Goal: Transaction & Acquisition: Book appointment/travel/reservation

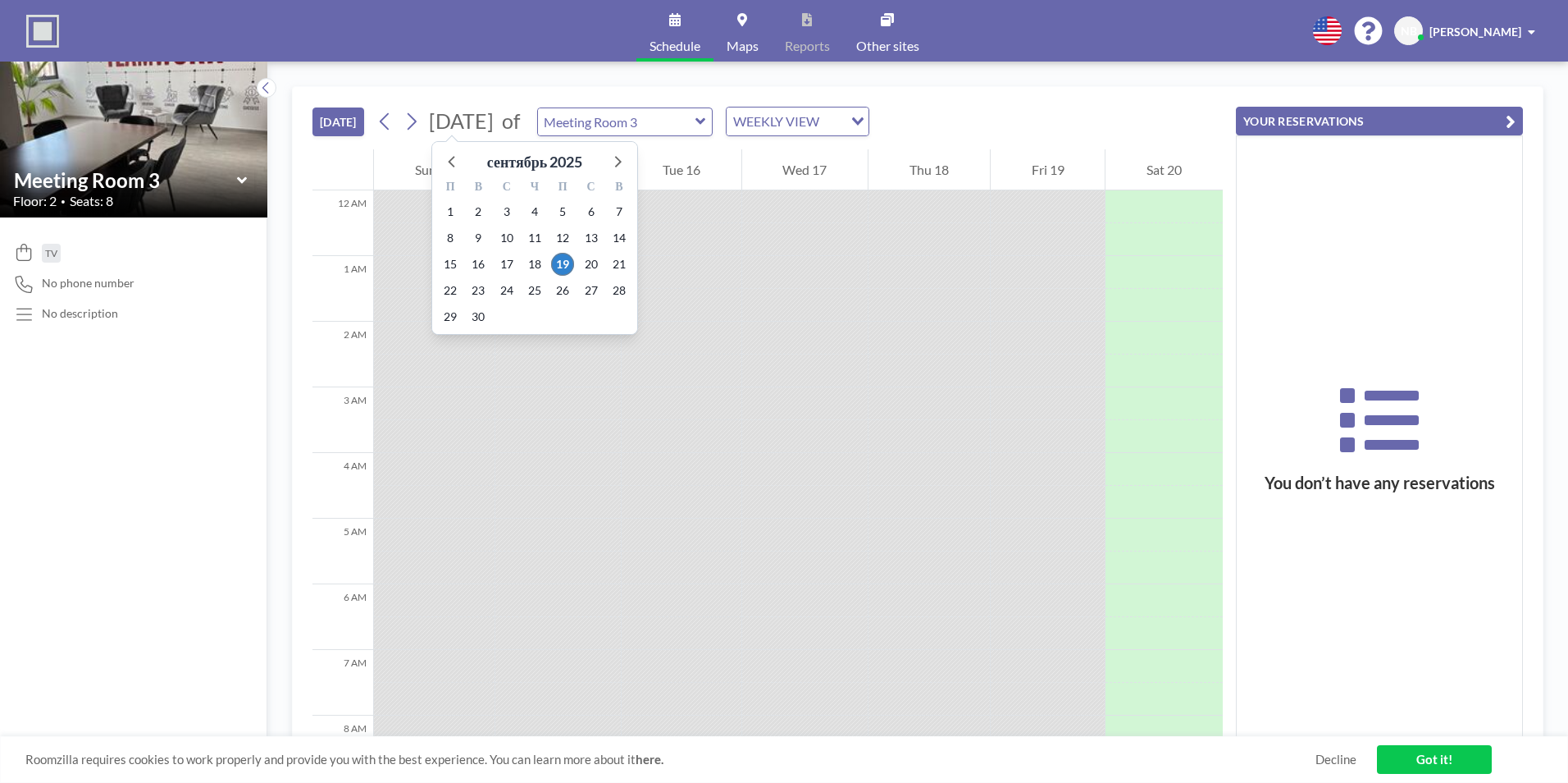
scroll to position [525, 0]
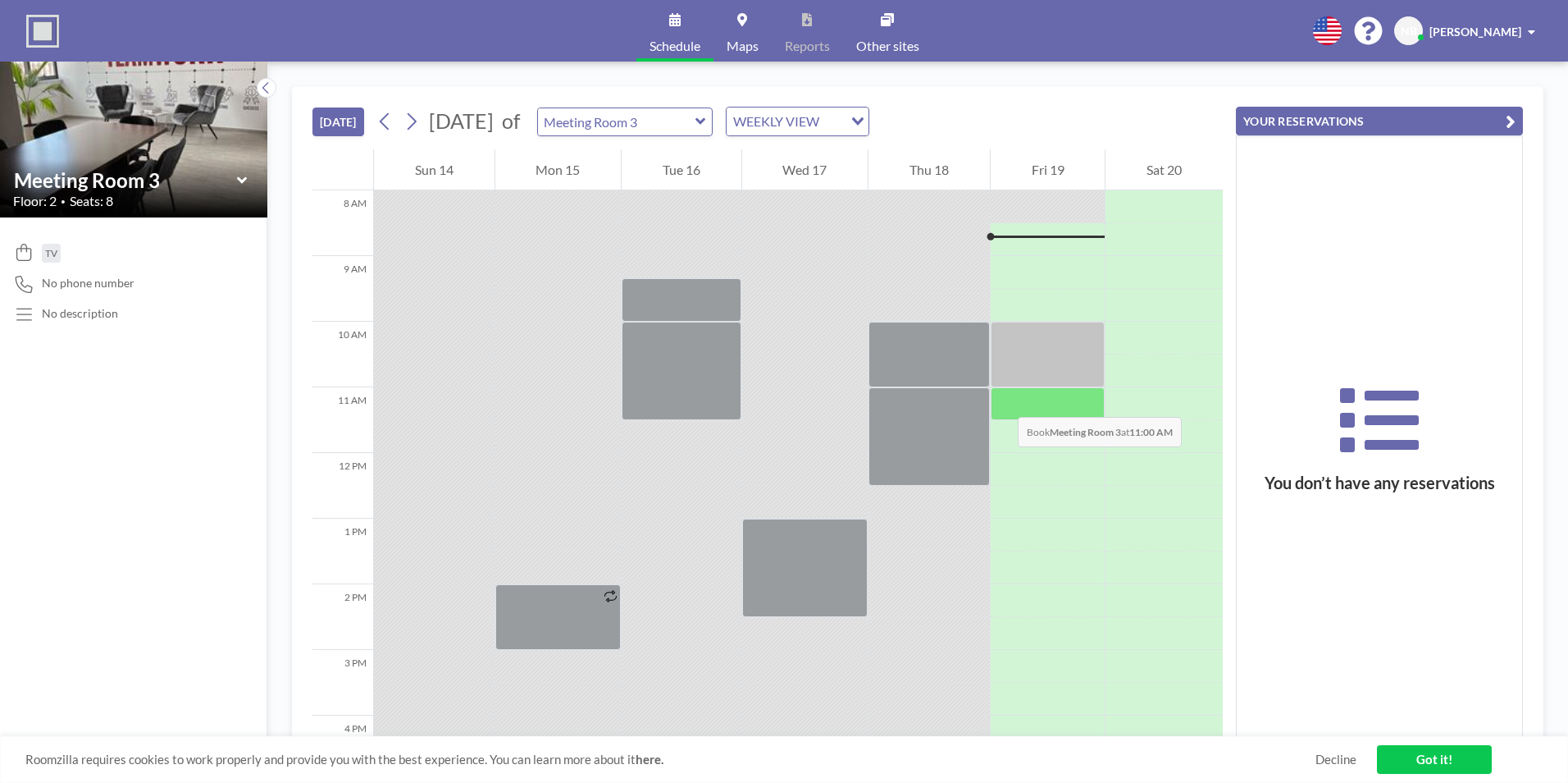
click at [1002, 400] on div at bounding box center [1048, 404] width 114 height 33
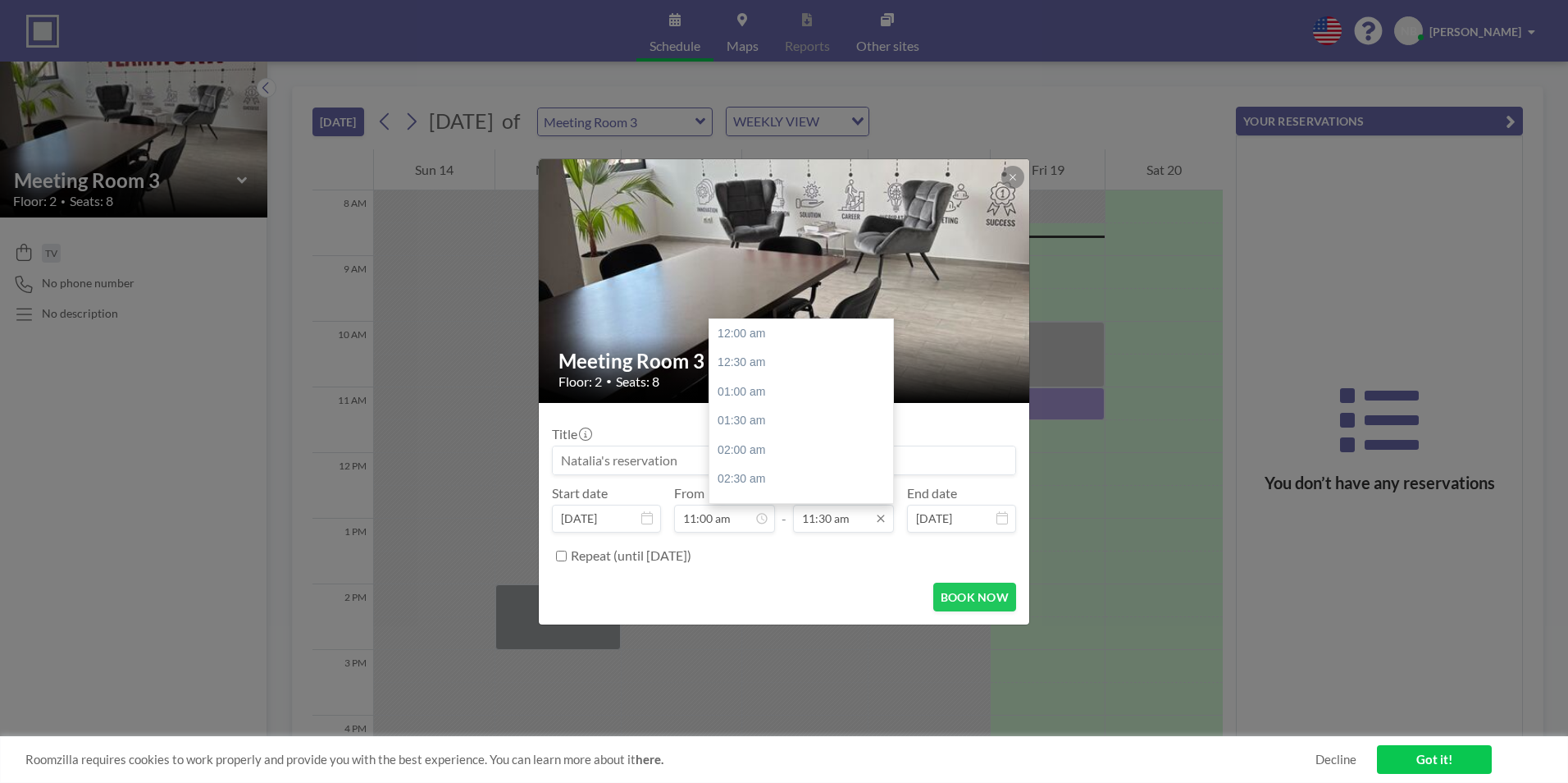
scroll to position [672, 0]
click at [773, 366] on div "12:00 pm" at bounding box center [805, 362] width 192 height 30
type input "12:00 pm"
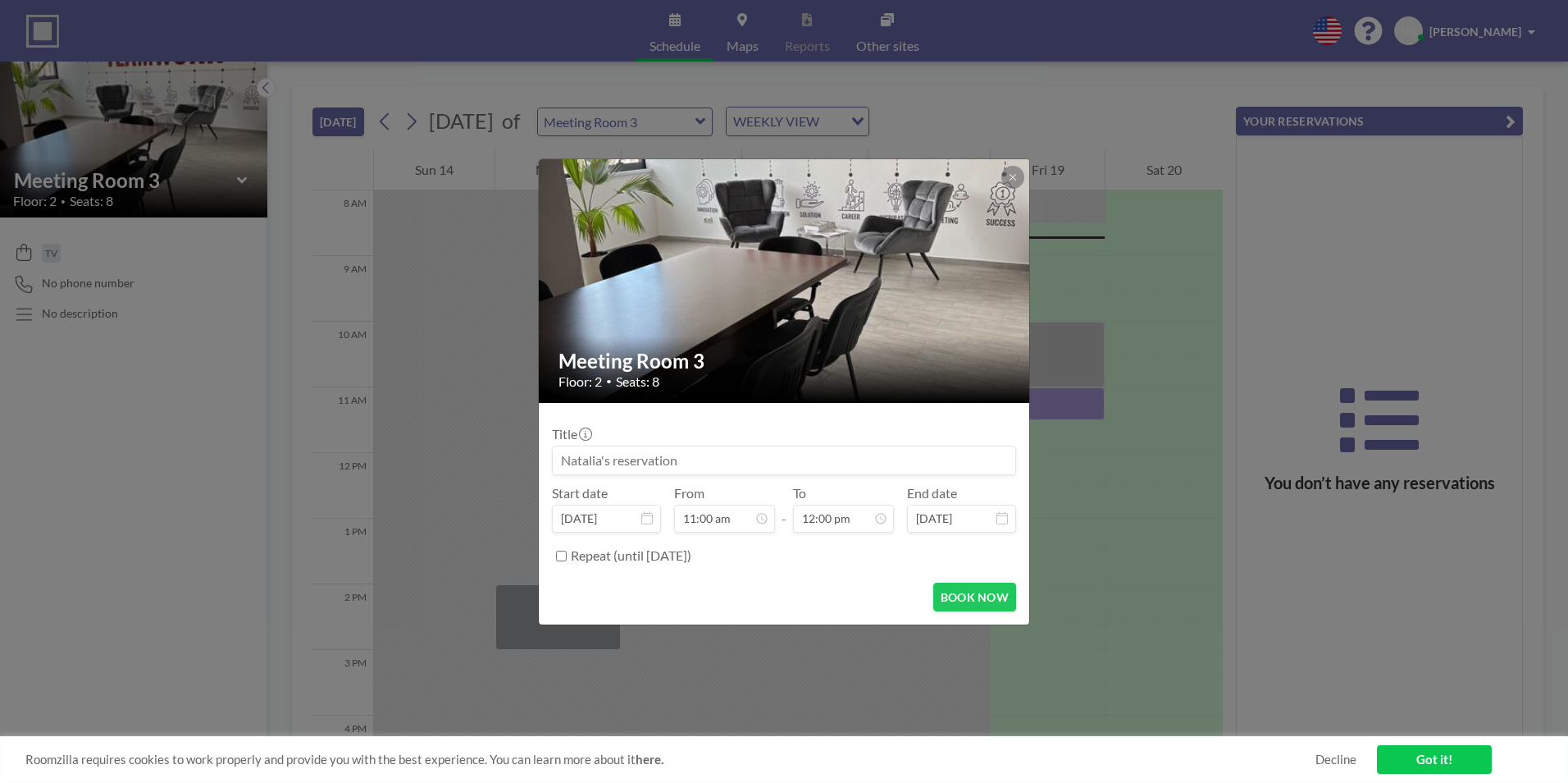
scroll to position [701, 0]
click at [643, 455] on input at bounding box center [784, 460] width 462 height 28
click at [598, 457] on input "Roma, Natalia & CEO" at bounding box center [784, 460] width 462 height 28
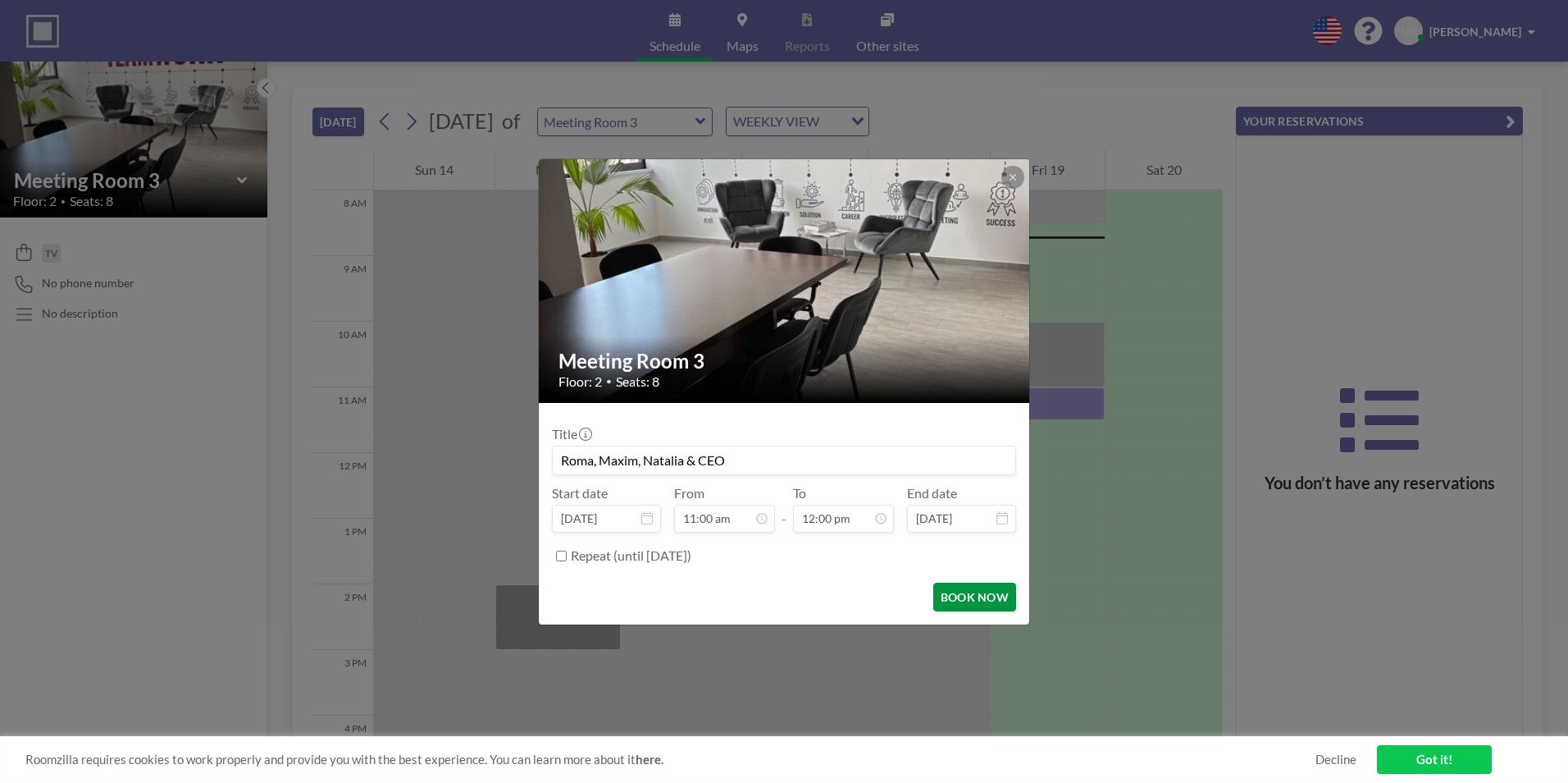
type input "Roma, Maxim, Natalia & CEO"
click at [967, 592] on button "BOOK NOW" at bounding box center [974, 597] width 83 height 29
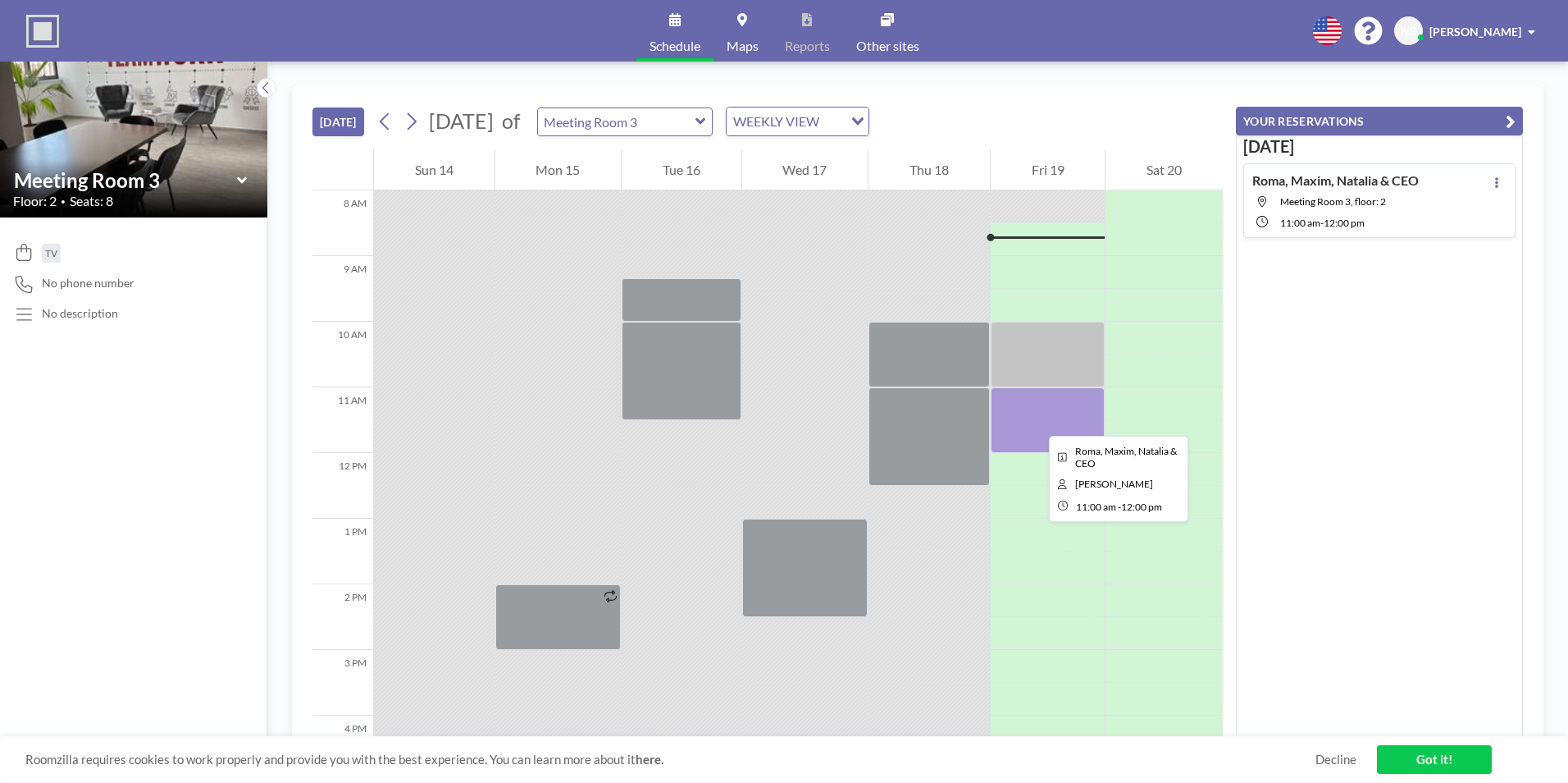
click at [1036, 421] on div at bounding box center [1048, 420] width 114 height 65
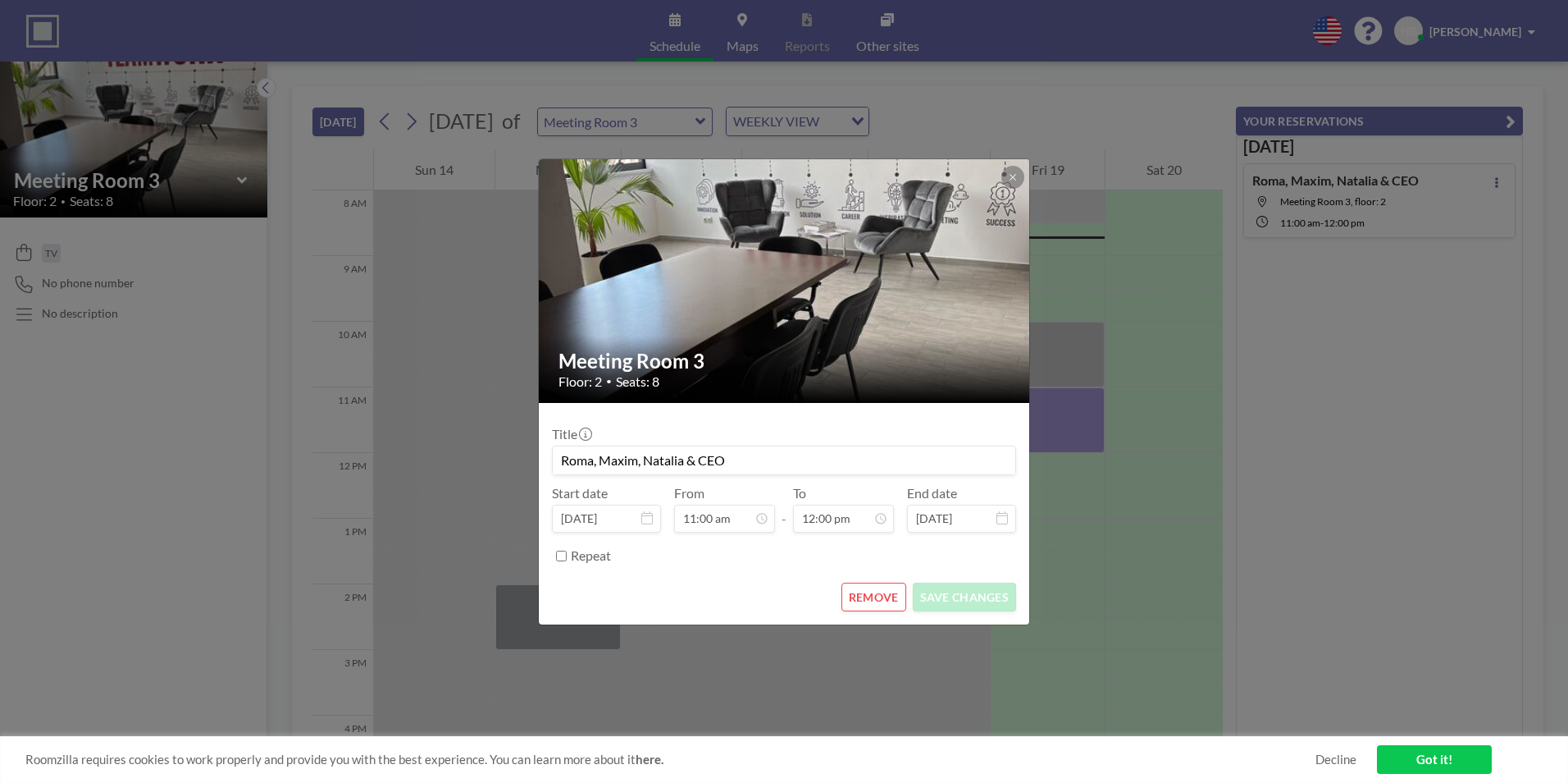
click at [1036, 421] on div "Meeting Room 3 Floor: 2 • Seats: 8 Title Roma, [PERSON_NAME] & CEO Start date […" at bounding box center [784, 391] width 1568 height 783
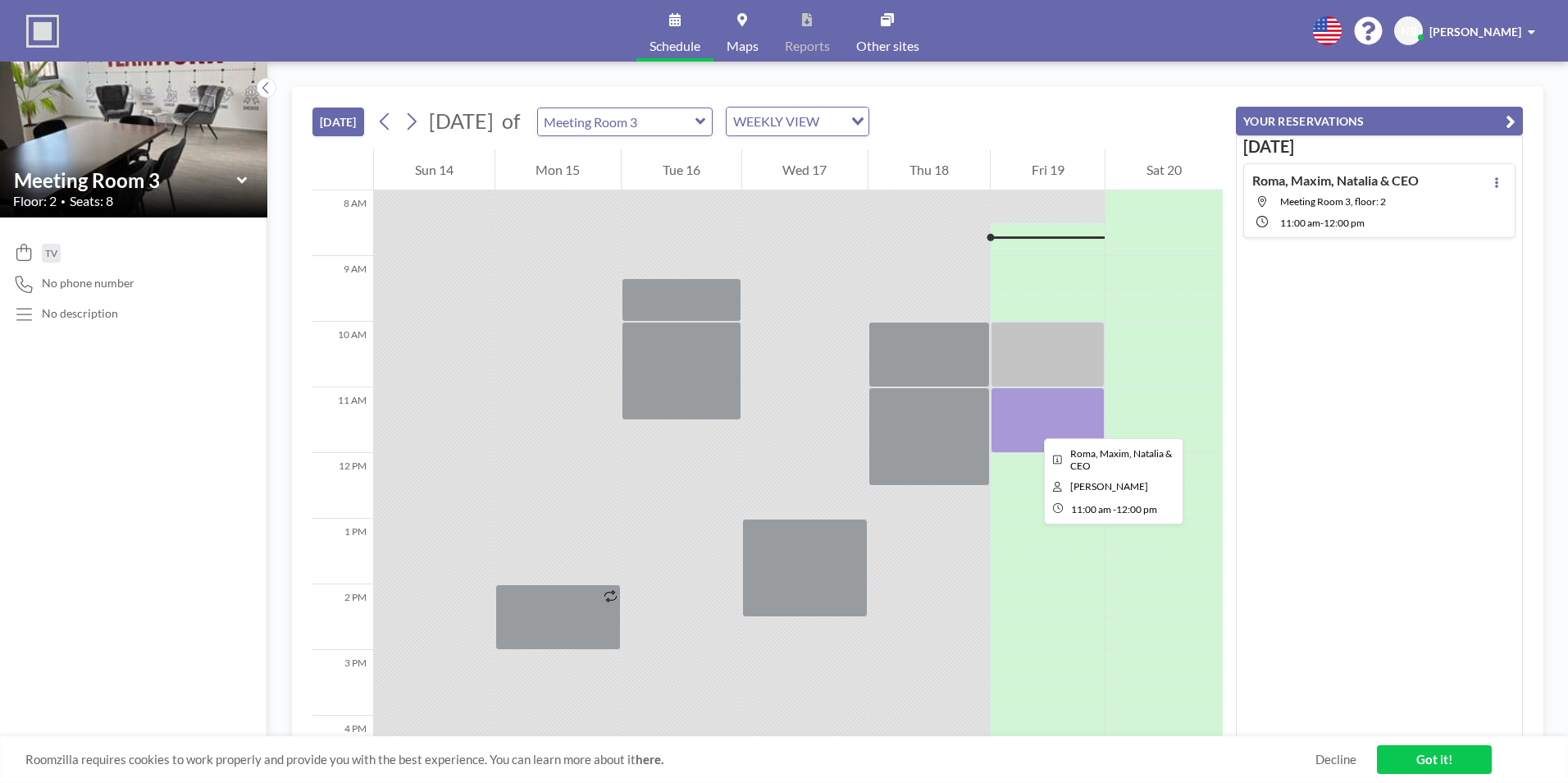
click at [1031, 423] on div at bounding box center [1048, 420] width 114 height 65
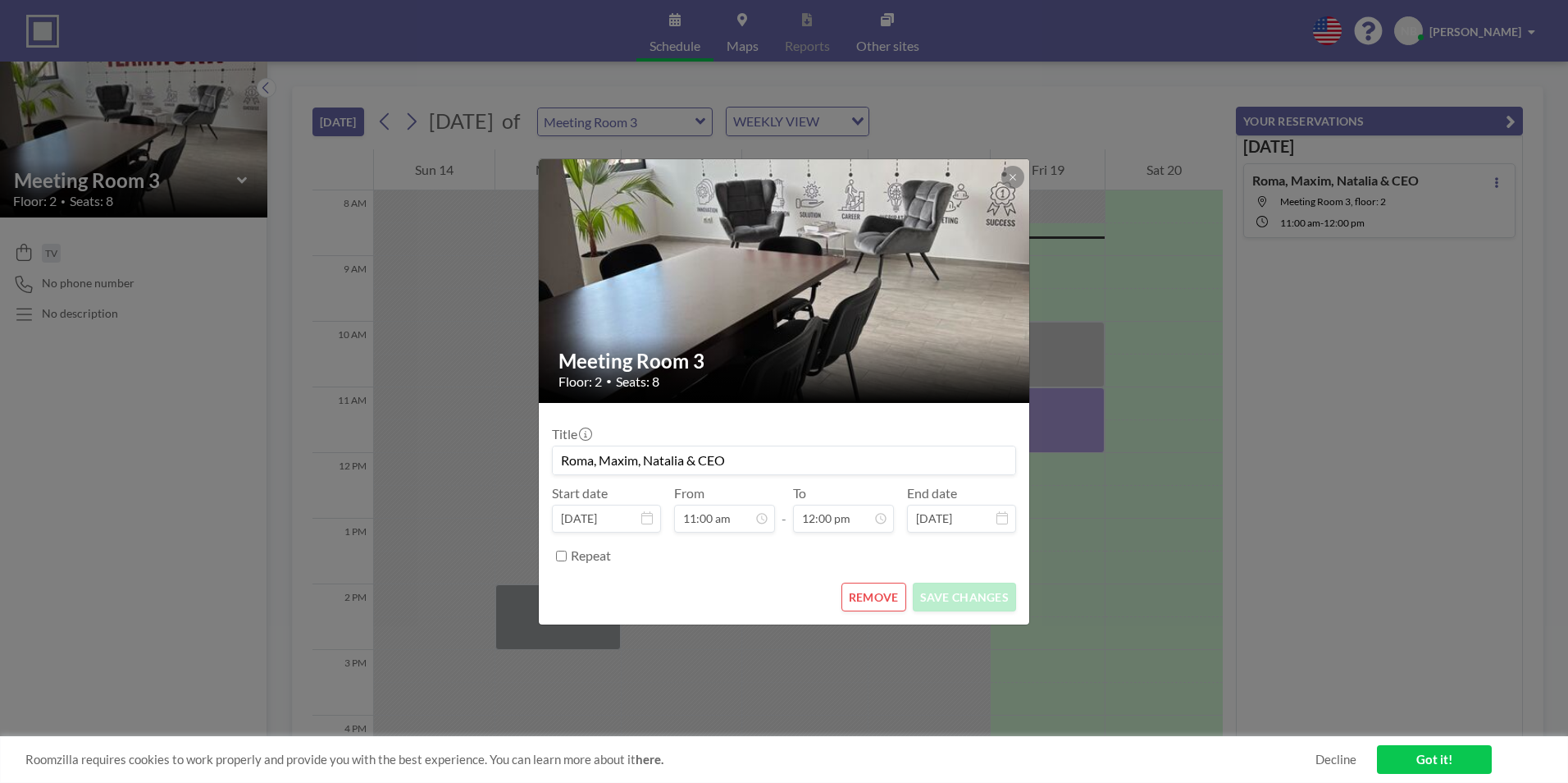
click at [684, 458] on input "Roma, Maxim, Natalia & CEO" at bounding box center [784, 460] width 462 height 28
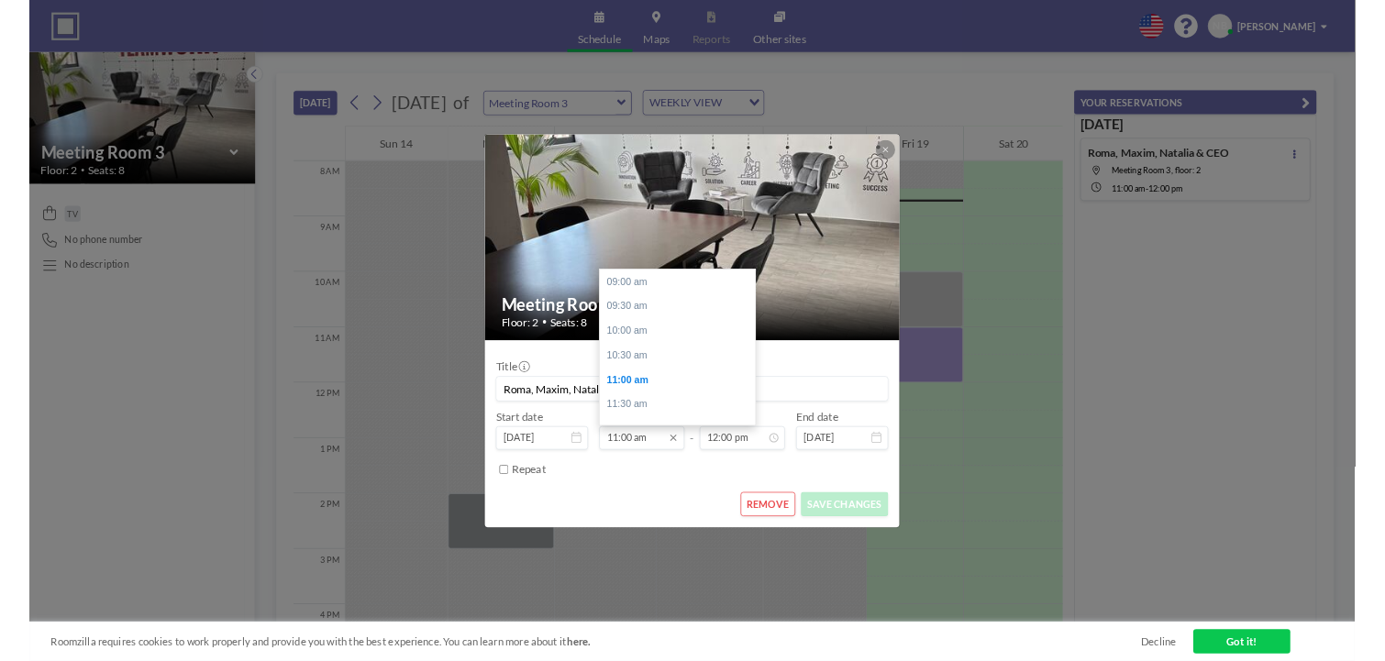
scroll to position [130, 0]
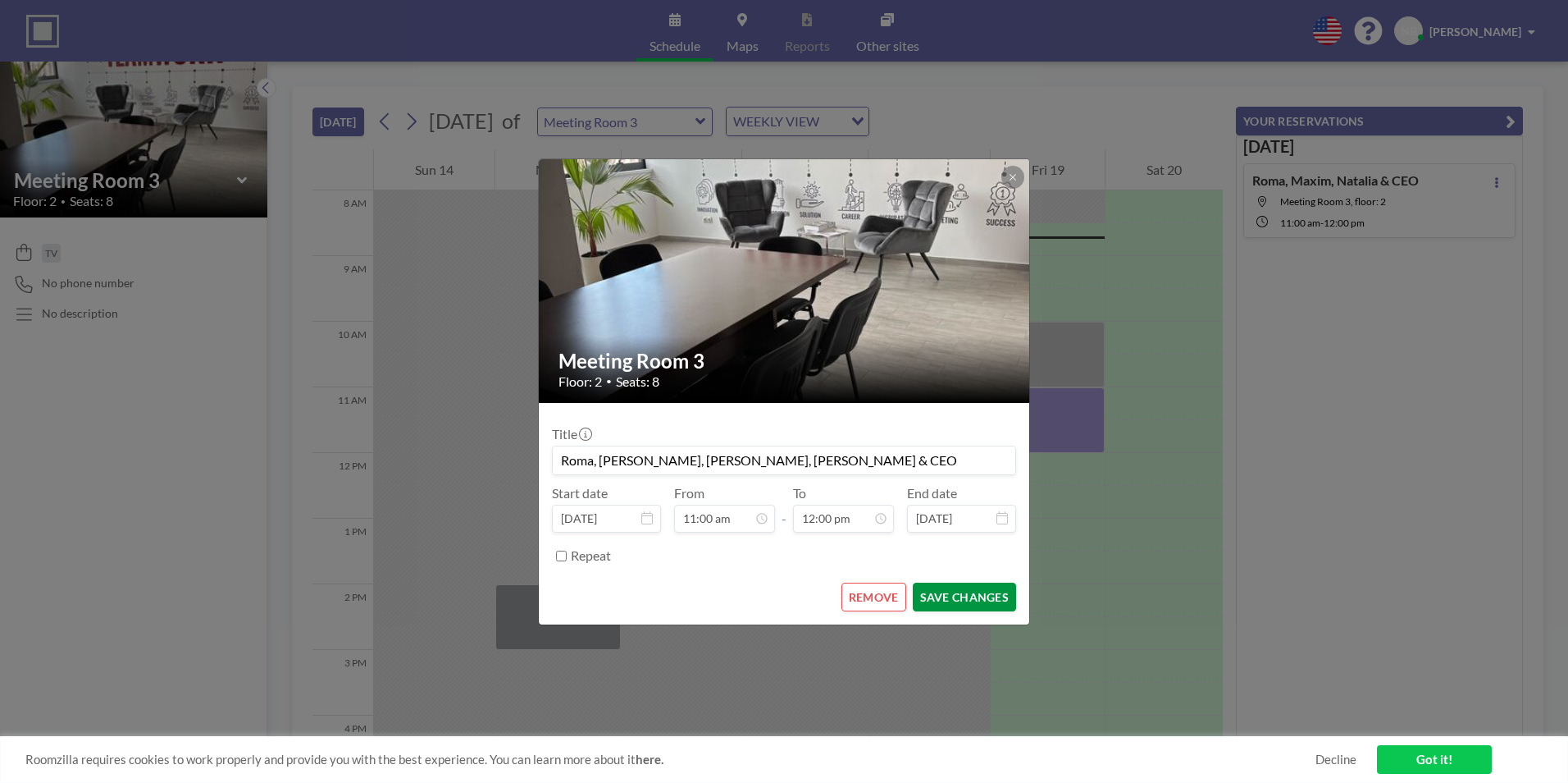
type input "Roma, [PERSON_NAME], [PERSON_NAME], [PERSON_NAME] & CEO"
click at [961, 604] on button "SAVE CHANGES" at bounding box center [965, 597] width 104 height 29
